Goal: Information Seeking & Learning: Learn about a topic

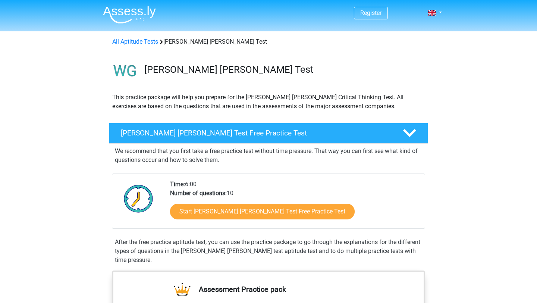
scroll to position [37, 0]
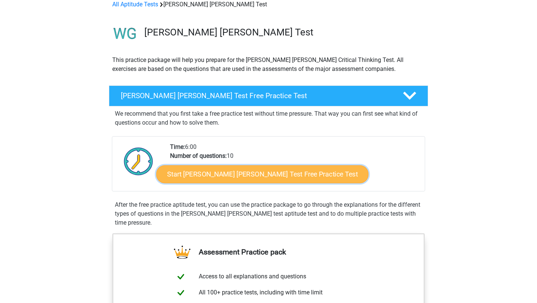
click at [198, 172] on link "Start Watson Glaser Test Free Practice Test" at bounding box center [262, 174] width 212 height 18
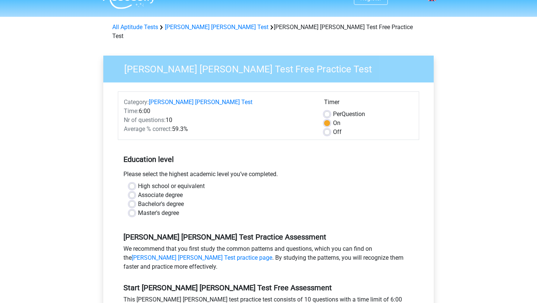
scroll to position [15, 0]
click at [138, 181] on label "High school or equivalent" at bounding box center [171, 185] width 67 height 9
click at [134, 181] on input "High school or equivalent" at bounding box center [132, 184] width 6 height 7
radio input "true"
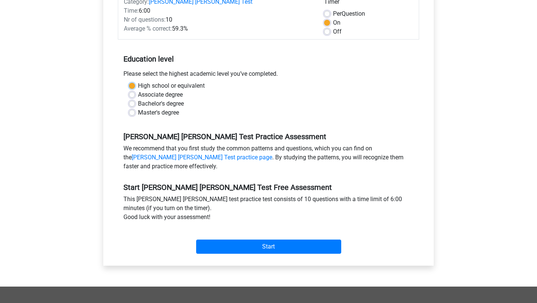
scroll to position [142, 0]
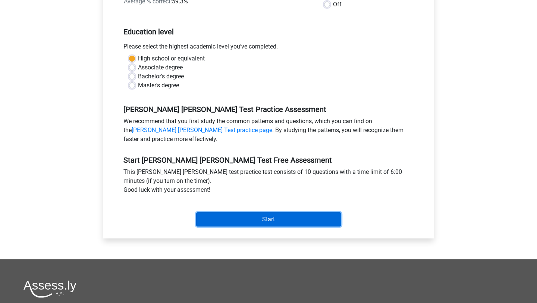
click at [206, 212] on input "Start" at bounding box center [268, 219] width 145 height 14
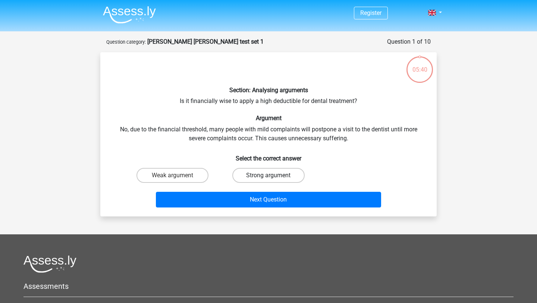
click at [258, 173] on label "Strong argument" at bounding box center [268, 175] width 72 height 15
click at [269, 175] on input "Strong argument" at bounding box center [271, 177] width 5 height 5
radio input "true"
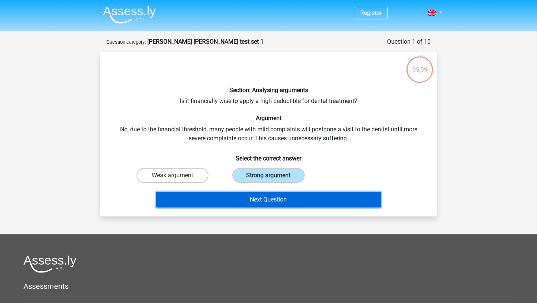
click at [255, 198] on button "Next Question" at bounding box center [269, 200] width 226 height 16
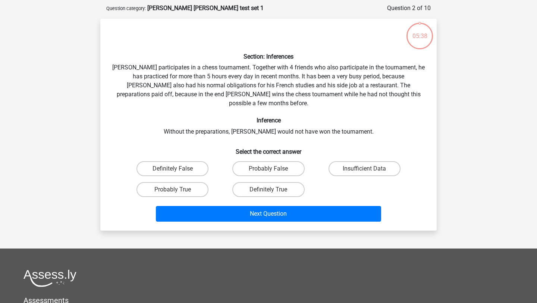
scroll to position [37, 0]
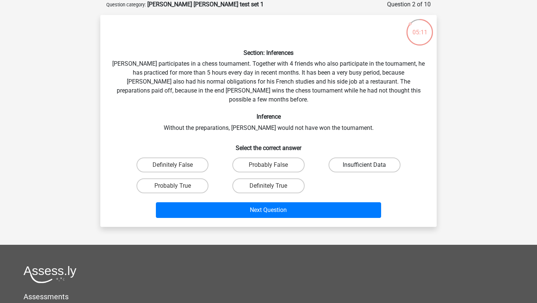
click at [344, 157] on label "Insufficient Data" at bounding box center [365, 164] width 72 height 15
click at [364, 165] on input "Insufficient Data" at bounding box center [366, 167] width 5 height 5
radio input "true"
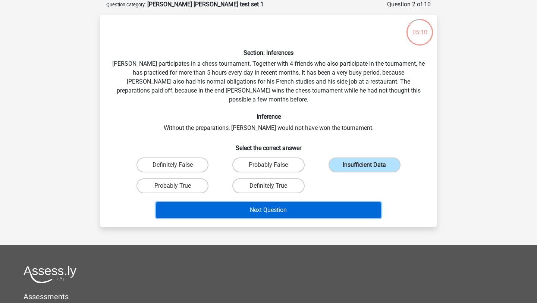
click at [323, 202] on button "Next Question" at bounding box center [269, 210] width 226 height 16
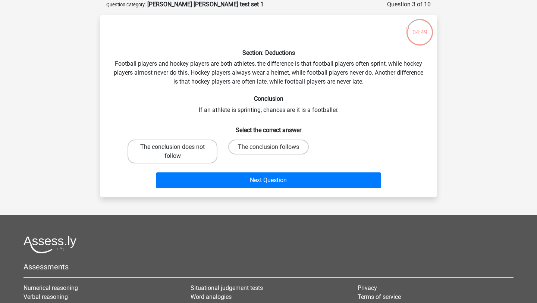
click at [186, 157] on label "The conclusion does not follow" at bounding box center [173, 152] width 90 height 24
click at [178, 152] on input "The conclusion does not follow" at bounding box center [175, 149] width 5 height 5
radio input "true"
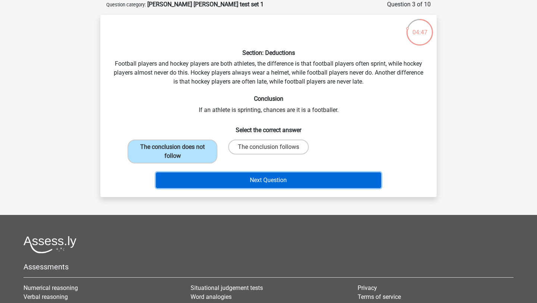
click at [198, 174] on button "Next Question" at bounding box center [269, 180] width 226 height 16
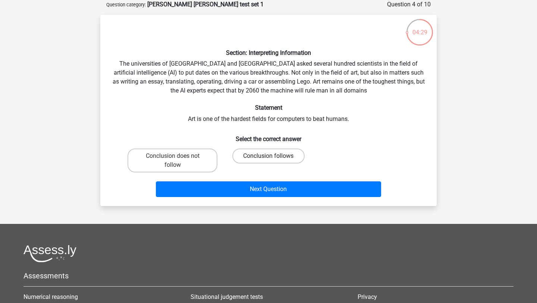
click at [252, 156] on label "Conclusion follows" at bounding box center [268, 155] width 72 height 15
click at [269, 156] on input "Conclusion follows" at bounding box center [271, 158] width 5 height 5
radio input "true"
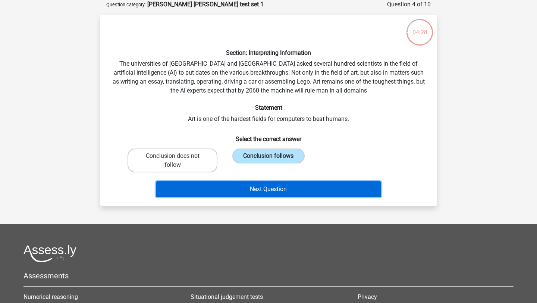
click at [250, 192] on button "Next Question" at bounding box center [269, 189] width 226 height 16
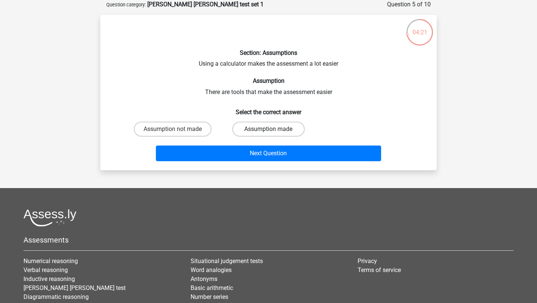
click at [251, 129] on label "Assumption made" at bounding box center [268, 129] width 72 height 15
click at [269, 129] on input "Assumption made" at bounding box center [271, 131] width 5 height 5
radio input "true"
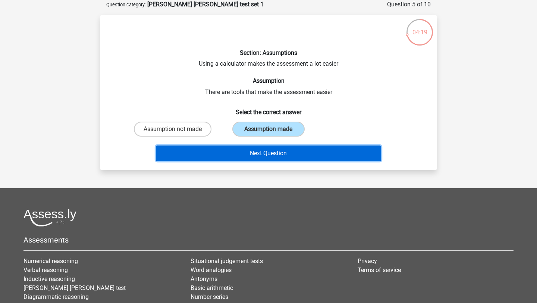
click at [239, 155] on button "Next Question" at bounding box center [269, 153] width 226 height 16
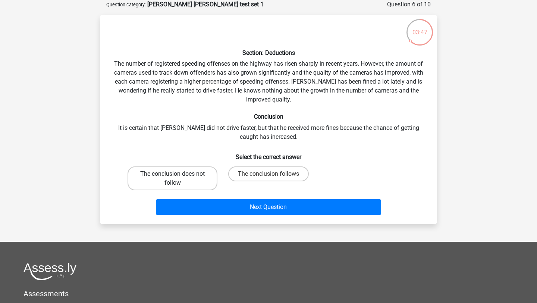
click at [181, 182] on label "The conclusion does not follow" at bounding box center [173, 178] width 90 height 24
click at [178, 179] on input "The conclusion does not follow" at bounding box center [175, 176] width 5 height 5
radio input "true"
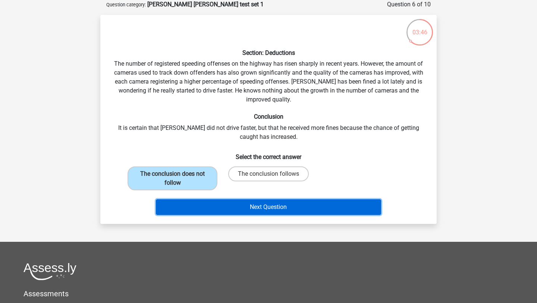
click at [189, 204] on button "Next Question" at bounding box center [269, 207] width 226 height 16
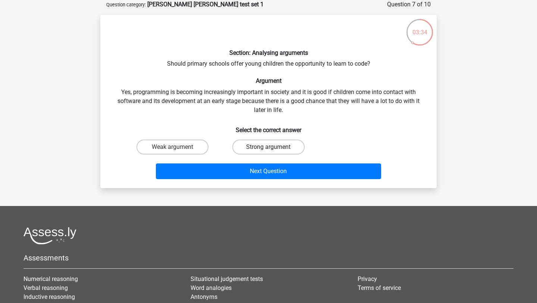
click at [263, 144] on label "Strong argument" at bounding box center [268, 147] width 72 height 15
click at [269, 147] on input "Strong argument" at bounding box center [271, 149] width 5 height 5
radio input "true"
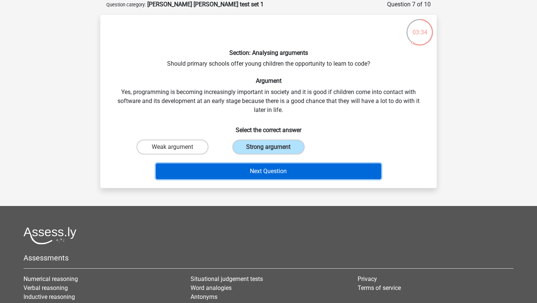
click at [249, 173] on button "Next Question" at bounding box center [269, 171] width 226 height 16
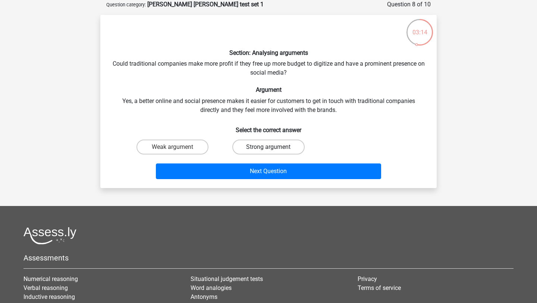
click at [254, 146] on label "Strong argument" at bounding box center [268, 147] width 72 height 15
click at [269, 147] on input "Strong argument" at bounding box center [271, 149] width 5 height 5
radio input "true"
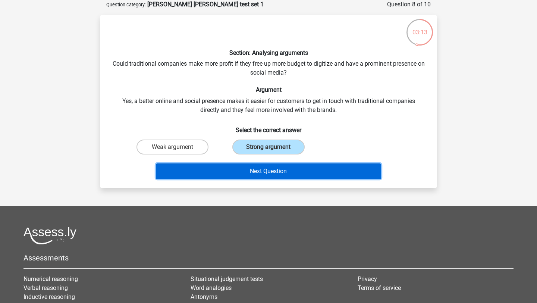
click at [244, 169] on button "Next Question" at bounding box center [269, 171] width 226 height 16
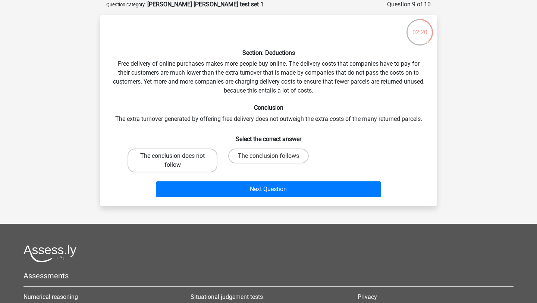
click at [186, 160] on label "The conclusion does not follow" at bounding box center [173, 160] width 90 height 24
click at [178, 160] on input "The conclusion does not follow" at bounding box center [175, 158] width 5 height 5
radio input "true"
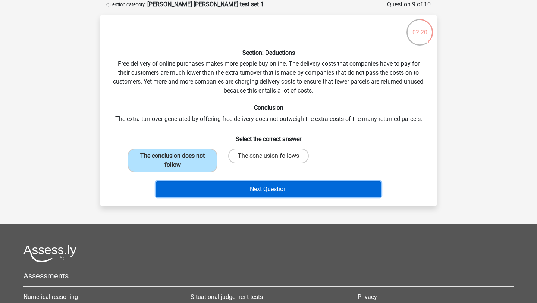
click at [227, 188] on button "Next Question" at bounding box center [269, 189] width 226 height 16
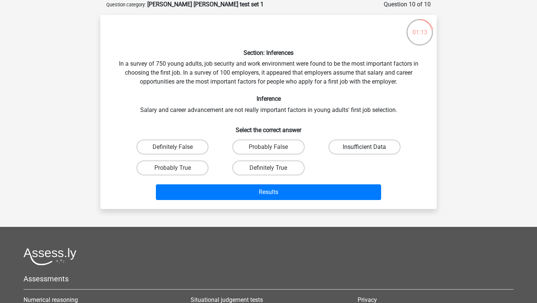
click at [343, 145] on label "Insufficient Data" at bounding box center [365, 147] width 72 height 15
click at [364, 147] on input "Insufficient Data" at bounding box center [366, 149] width 5 height 5
radio input "true"
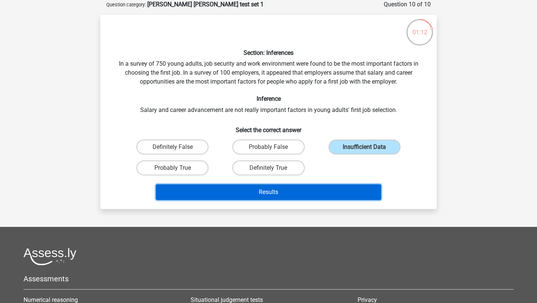
click at [302, 195] on button "Results" at bounding box center [269, 192] width 226 height 16
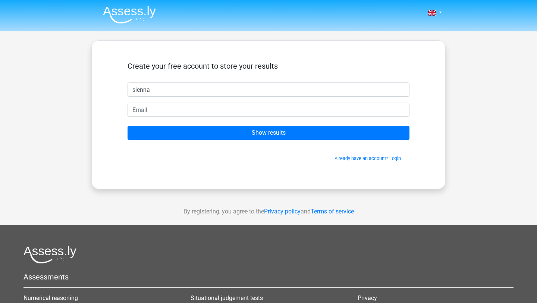
type input "sienna"
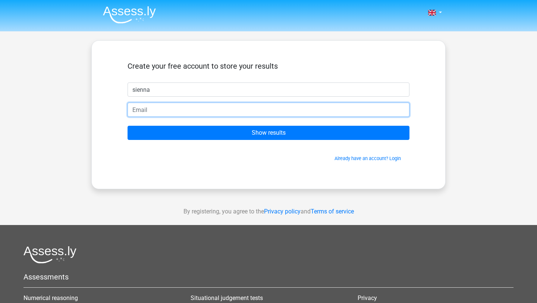
click at [248, 115] on input "email" at bounding box center [269, 110] width 282 height 14
type input "[EMAIL_ADDRESS][DOMAIN_NAME]"
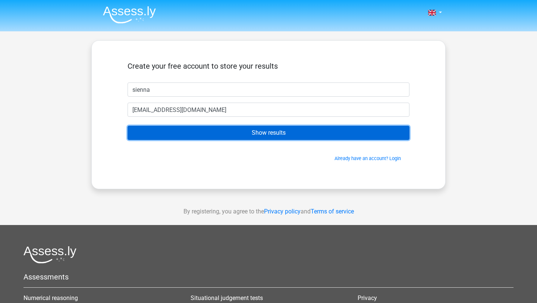
click at [212, 133] on input "Show results" at bounding box center [269, 133] width 282 height 14
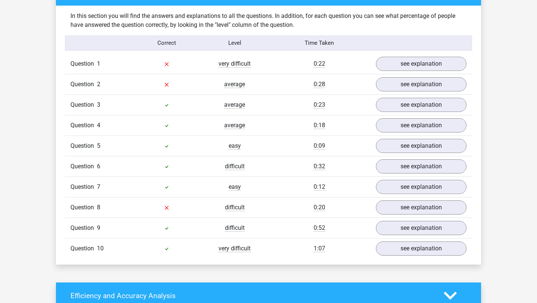
scroll to position [570, 0]
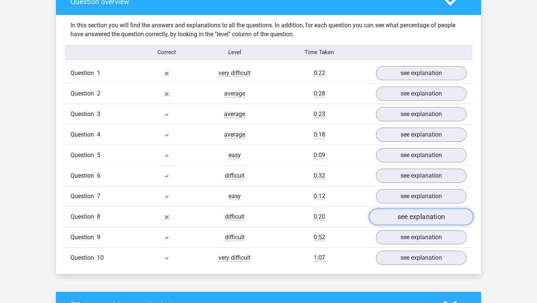
click at [404, 211] on link "see explanation" at bounding box center [421, 217] width 104 height 16
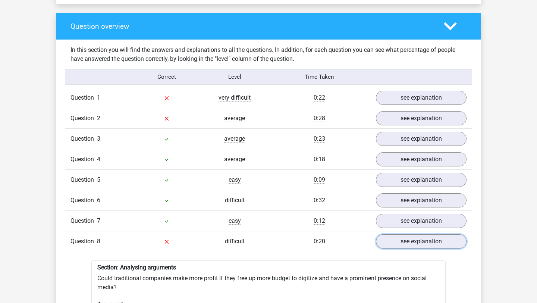
scroll to position [544, 0]
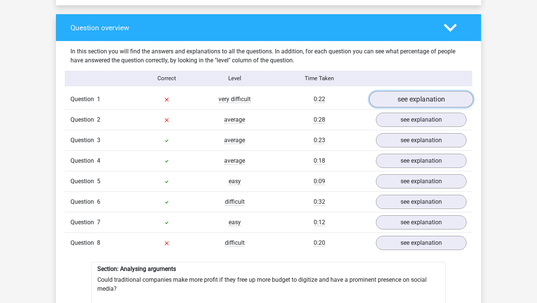
click at [408, 100] on link "see explanation" at bounding box center [421, 99] width 104 height 16
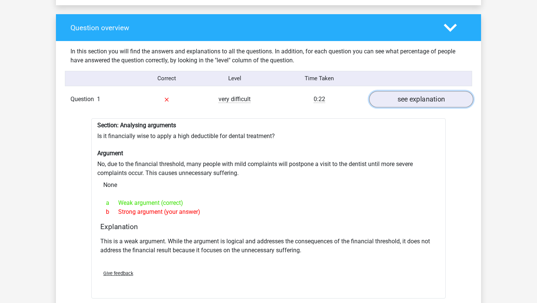
click at [408, 95] on link "see explanation" at bounding box center [421, 99] width 104 height 16
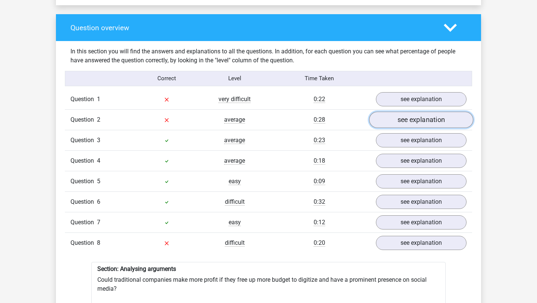
click at [401, 118] on link "see explanation" at bounding box center [421, 120] width 104 height 16
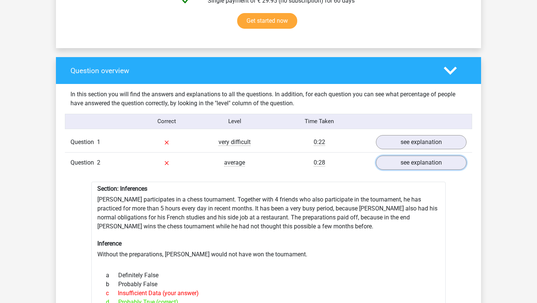
scroll to position [480, 0]
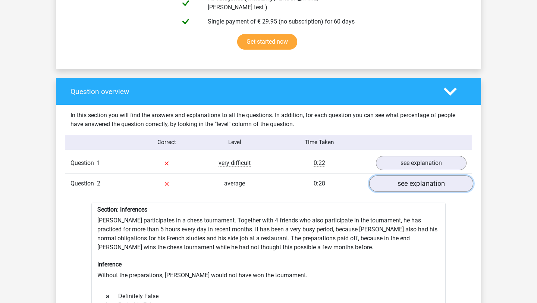
click at [398, 184] on link "see explanation" at bounding box center [421, 183] width 104 height 16
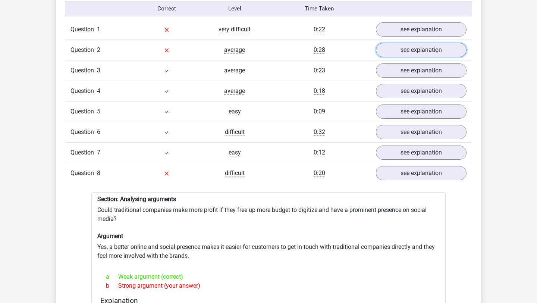
scroll to position [538, 0]
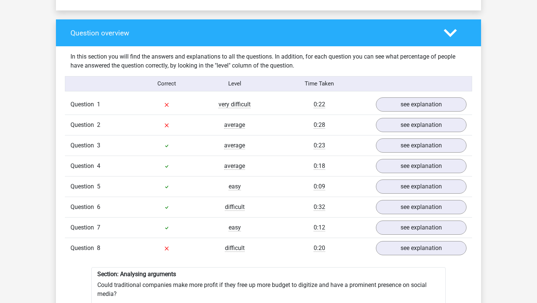
click at [391, 252] on div "Question 8 difficult 0:20 see explanation" at bounding box center [268, 248] width 407 height 21
click at [392, 242] on link "see explanation" at bounding box center [421, 248] width 104 height 16
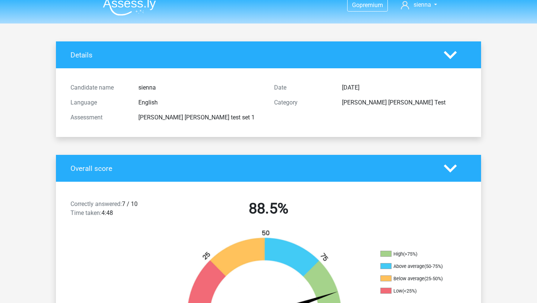
scroll to position [0, 0]
